Goal: Complete application form: Complete application form

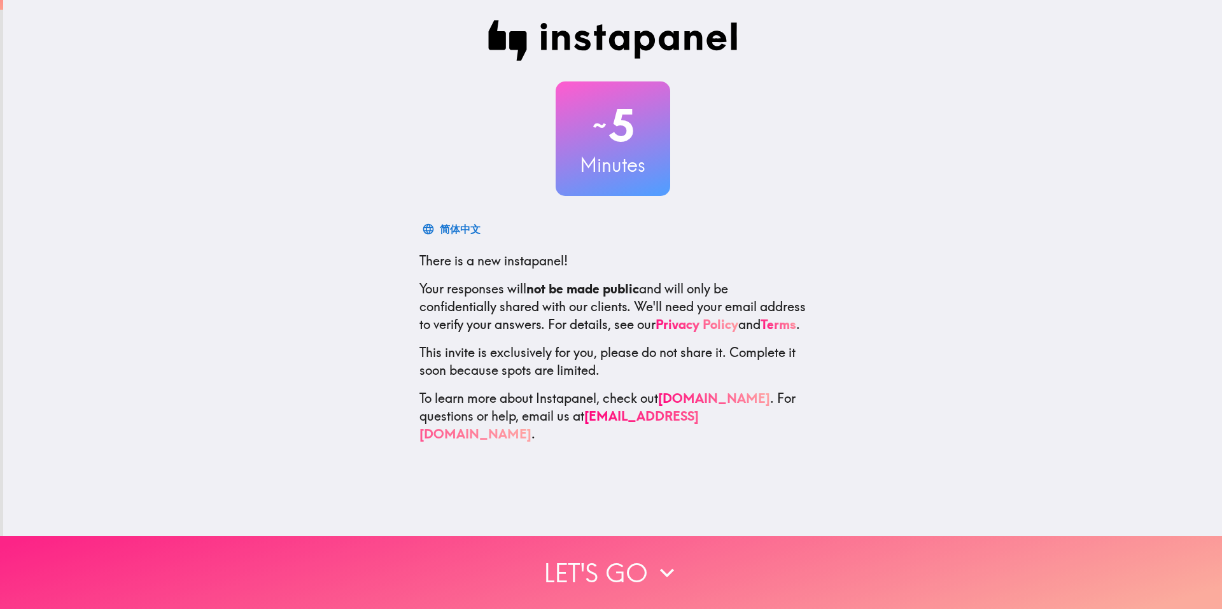
click at [672, 462] on icon "button" at bounding box center [667, 573] width 28 height 28
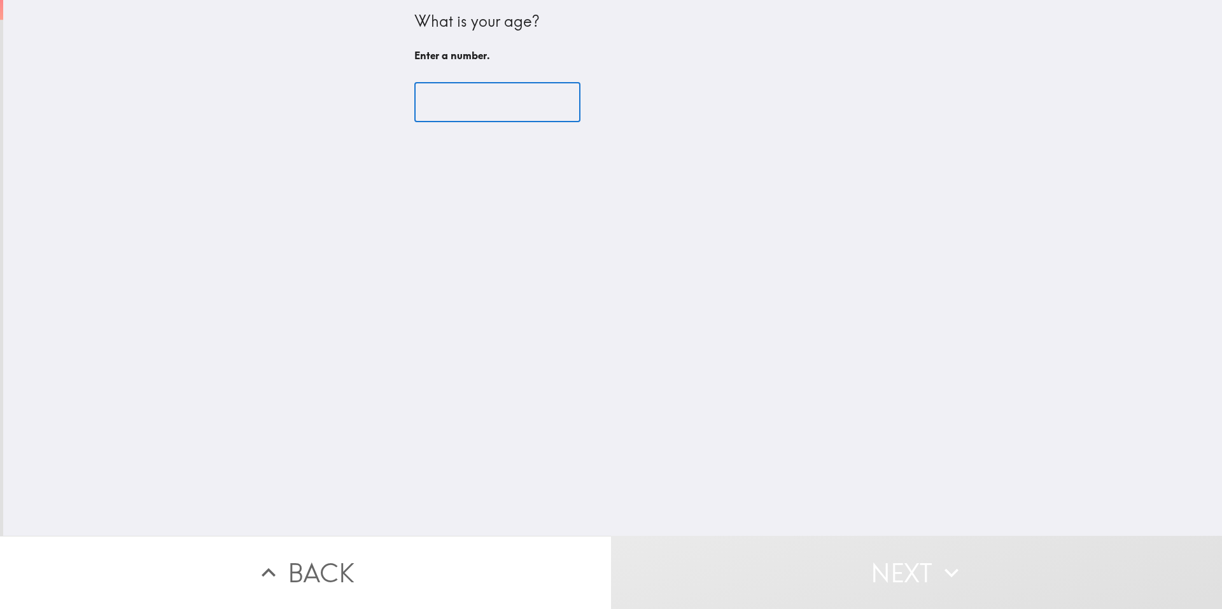
click at [463, 101] on input "number" at bounding box center [497, 102] width 166 height 39
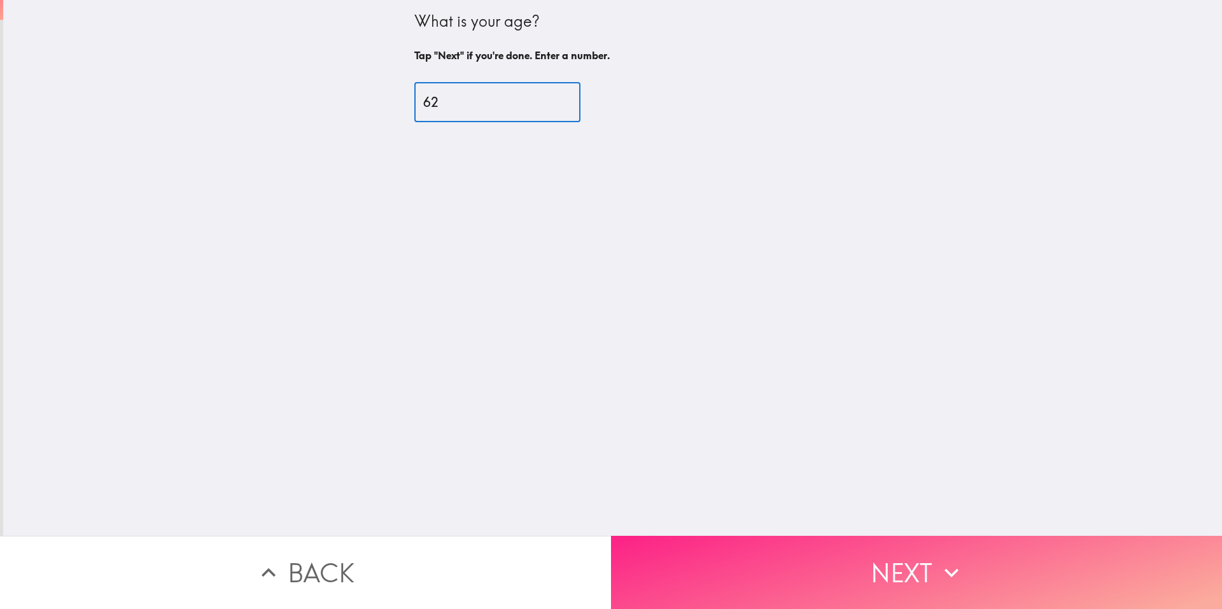
type input "62"
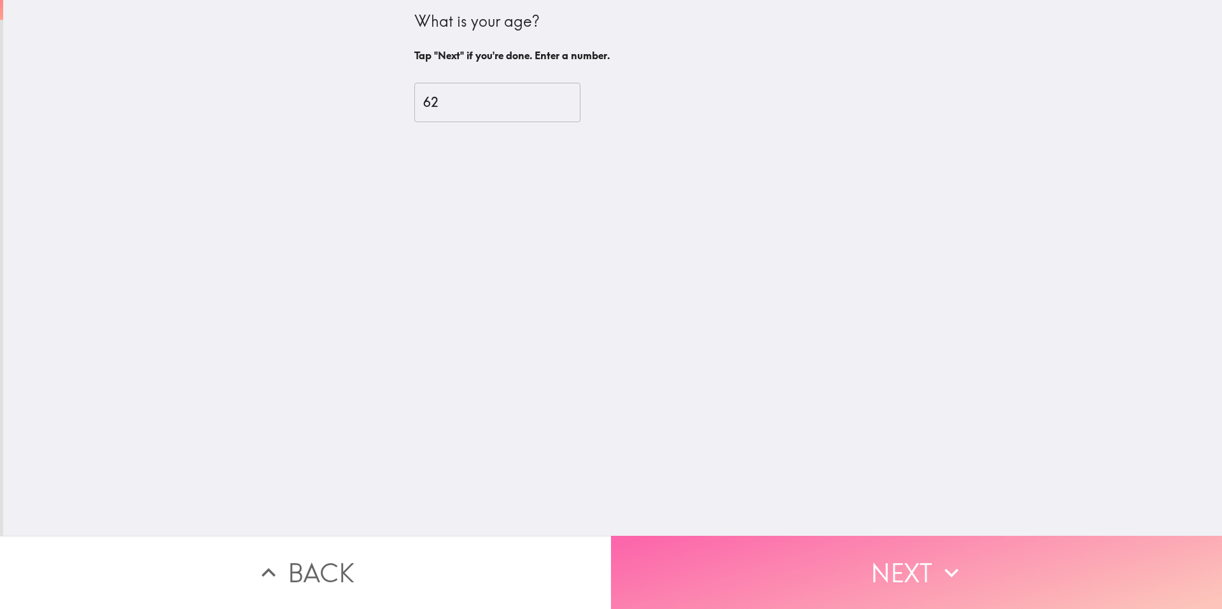
click at [826, 462] on button "Next" at bounding box center [916, 572] width 611 height 73
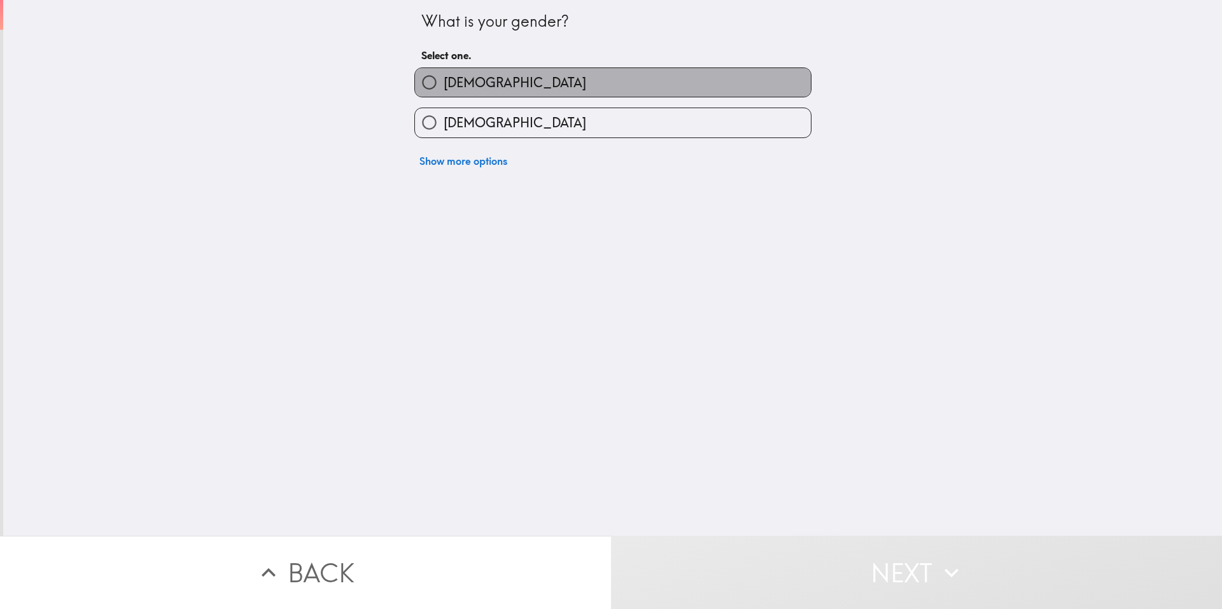
drag, startPoint x: 602, startPoint y: 80, endPoint x: 667, endPoint y: 99, distance: 68.3
click at [602, 80] on label "[DEMOGRAPHIC_DATA]" at bounding box center [613, 82] width 396 height 29
click at [444, 80] on input "[DEMOGRAPHIC_DATA]" at bounding box center [429, 82] width 29 height 29
radio input "true"
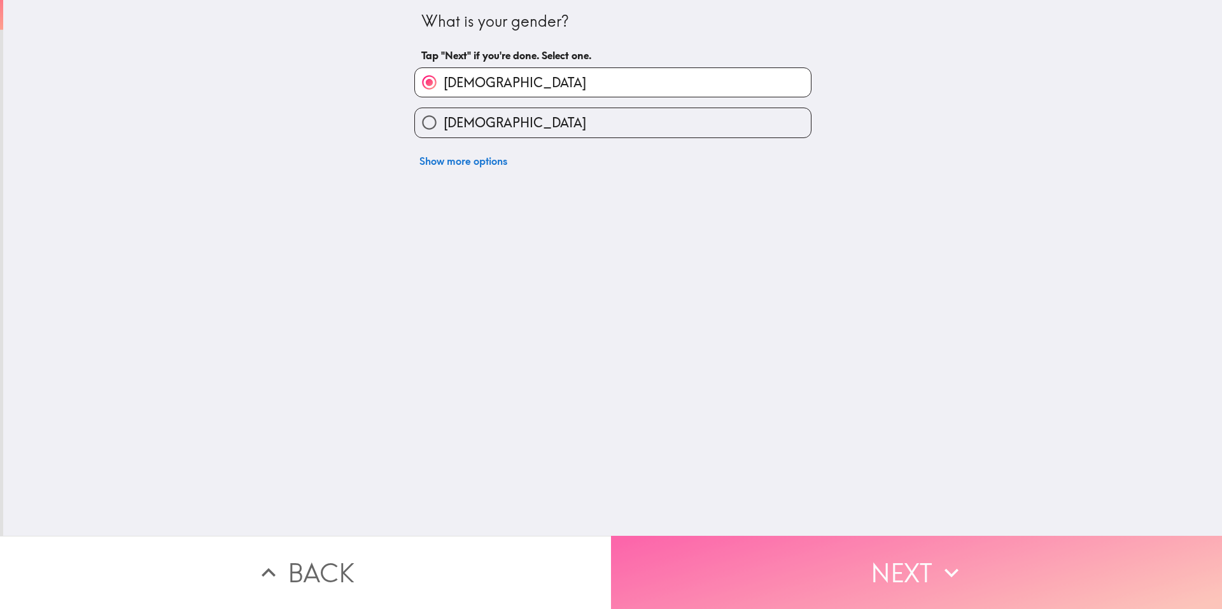
click at [826, 462] on button "Next" at bounding box center [916, 572] width 611 height 73
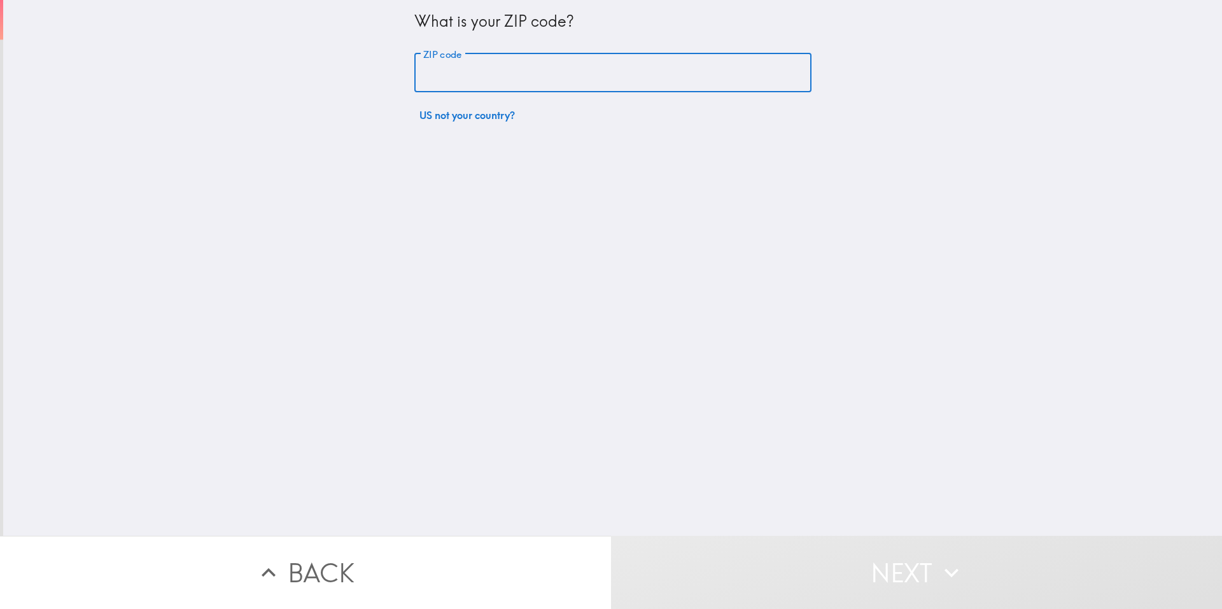
click at [560, 75] on input "ZIP code" at bounding box center [612, 72] width 397 height 39
type input "78641"
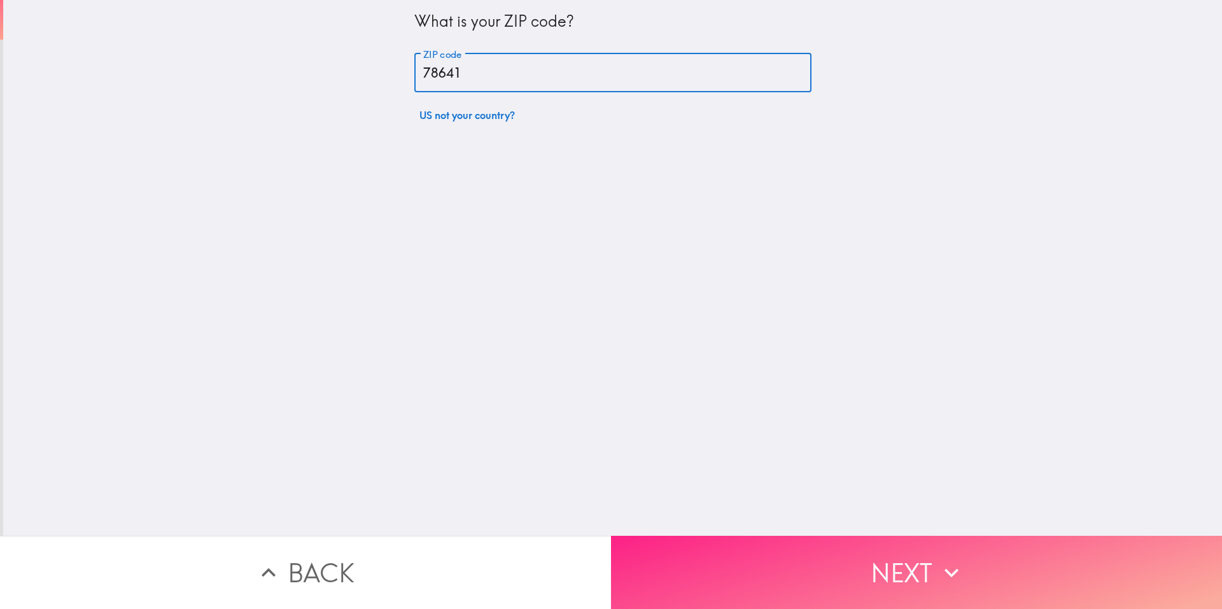
click at [765, 462] on button "Next" at bounding box center [916, 572] width 611 height 73
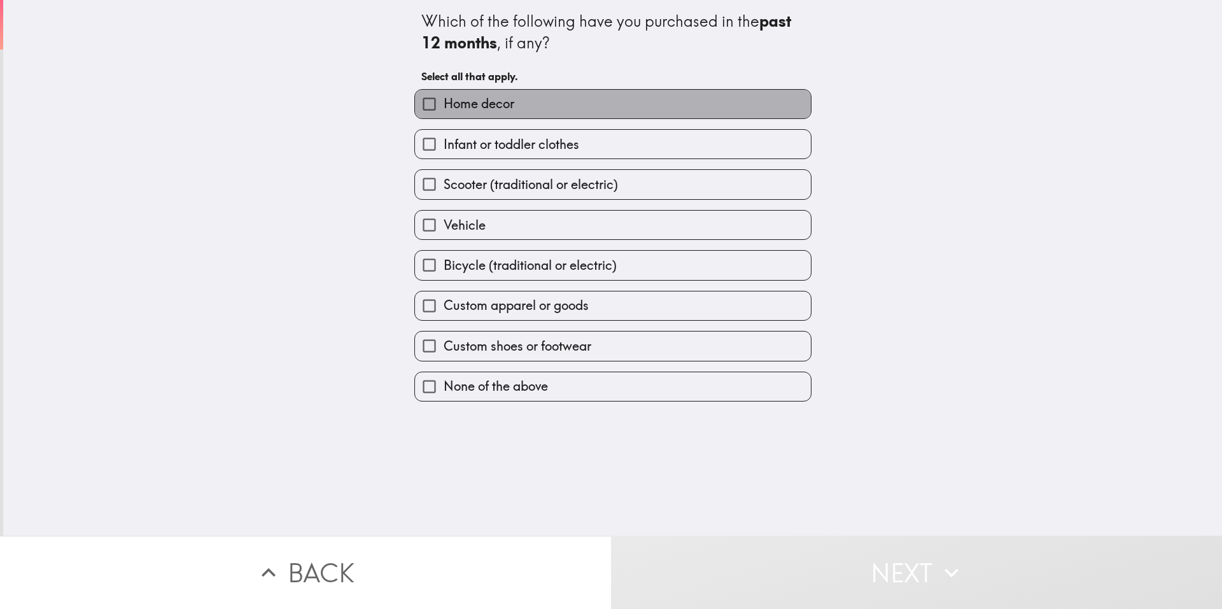
click at [444, 102] on span "Home decor" at bounding box center [479, 104] width 71 height 18
click at [444, 102] on input "Home decor" at bounding box center [429, 104] width 29 height 29
checkbox input "true"
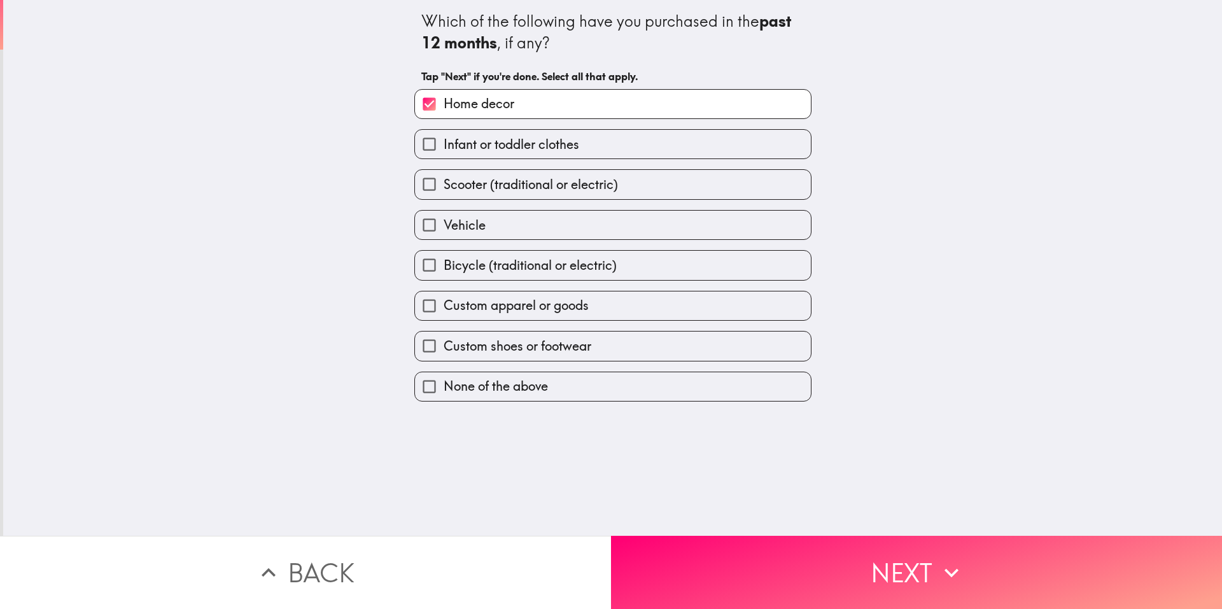
click at [493, 149] on span "Infant or toddler clothes" at bounding box center [512, 145] width 136 height 18
click at [444, 149] on input "Infant or toddler clothes" at bounding box center [429, 144] width 29 height 29
checkbox input "true"
click at [453, 318] on label "Custom apparel or goods" at bounding box center [613, 306] width 396 height 29
click at [444, 318] on input "Custom apparel or goods" at bounding box center [429, 306] width 29 height 29
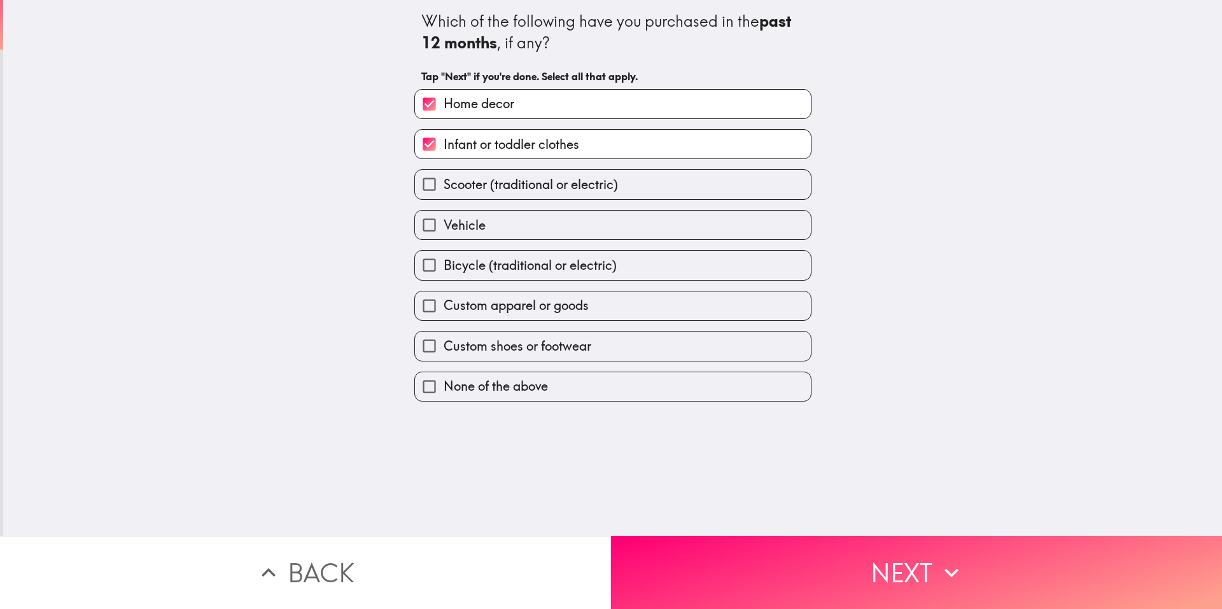
checkbox input "true"
click at [467, 346] on span "Custom shoes or footwear" at bounding box center [518, 346] width 148 height 18
click at [444, 346] on input "Custom shoes or footwear" at bounding box center [429, 346] width 29 height 29
checkbox input "true"
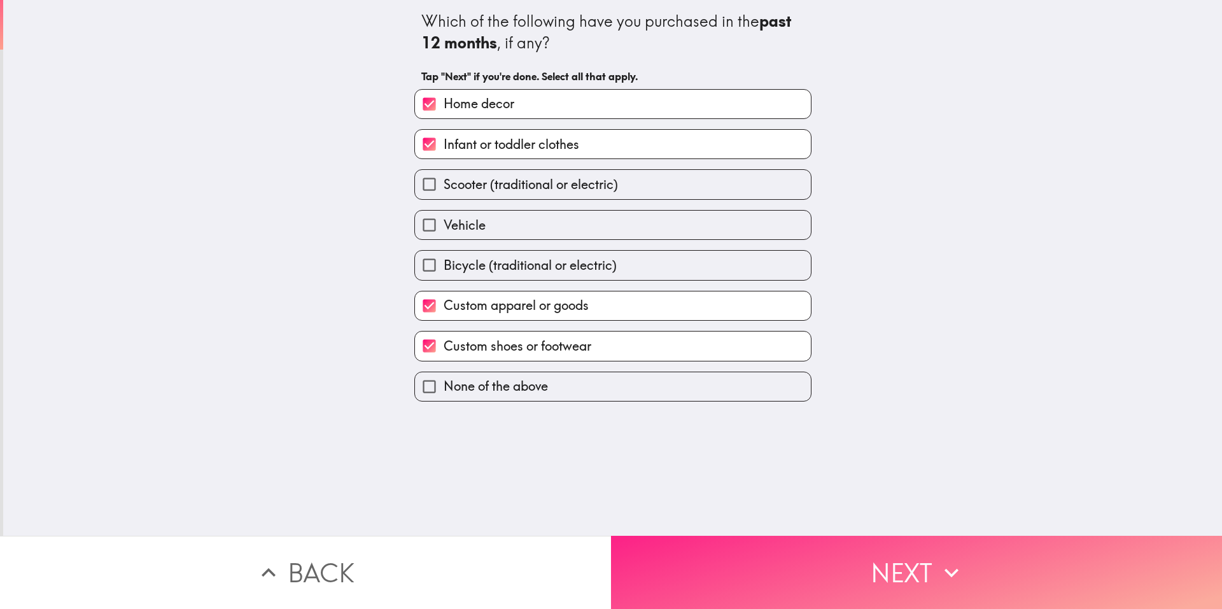
click at [868, 462] on button "Next" at bounding box center [916, 572] width 611 height 73
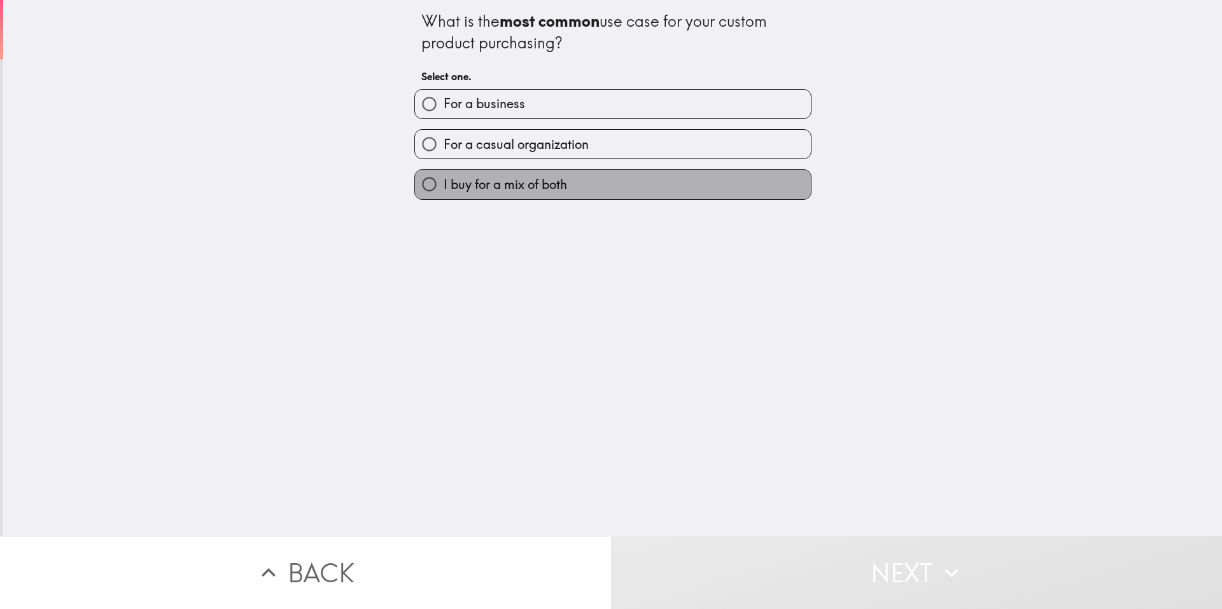
click at [640, 187] on label "I buy for a mix of both" at bounding box center [613, 184] width 396 height 29
click at [444, 187] on input "I buy for a mix of both" at bounding box center [429, 184] width 29 height 29
radio input "true"
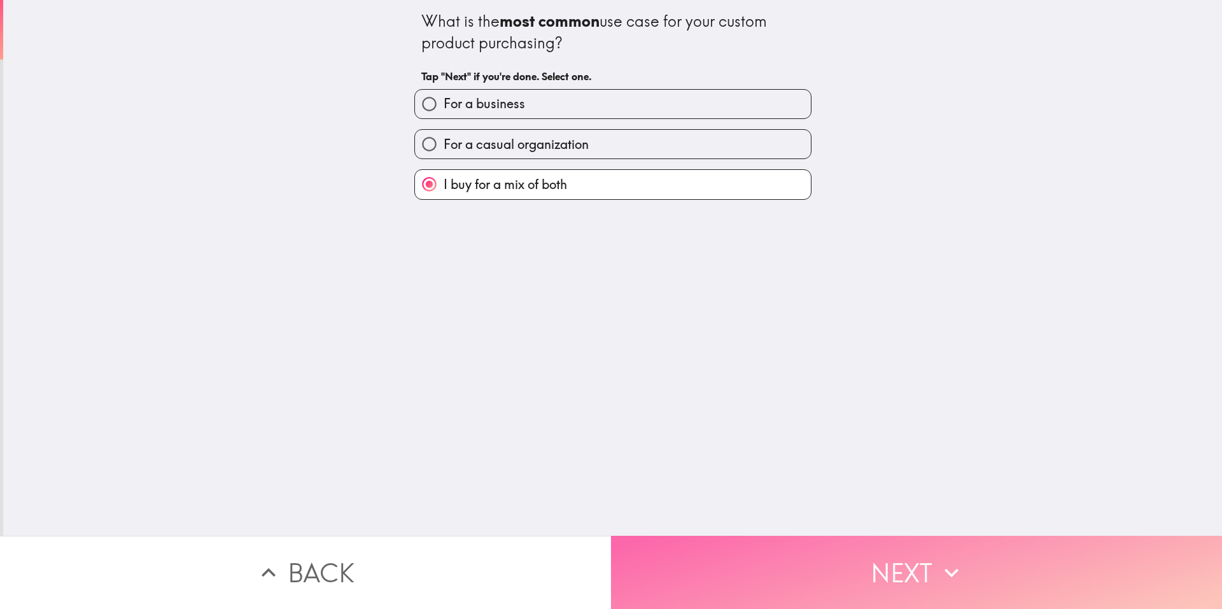
click at [883, 462] on button "Next" at bounding box center [916, 572] width 611 height 73
